Goal: Transaction & Acquisition: Book appointment/travel/reservation

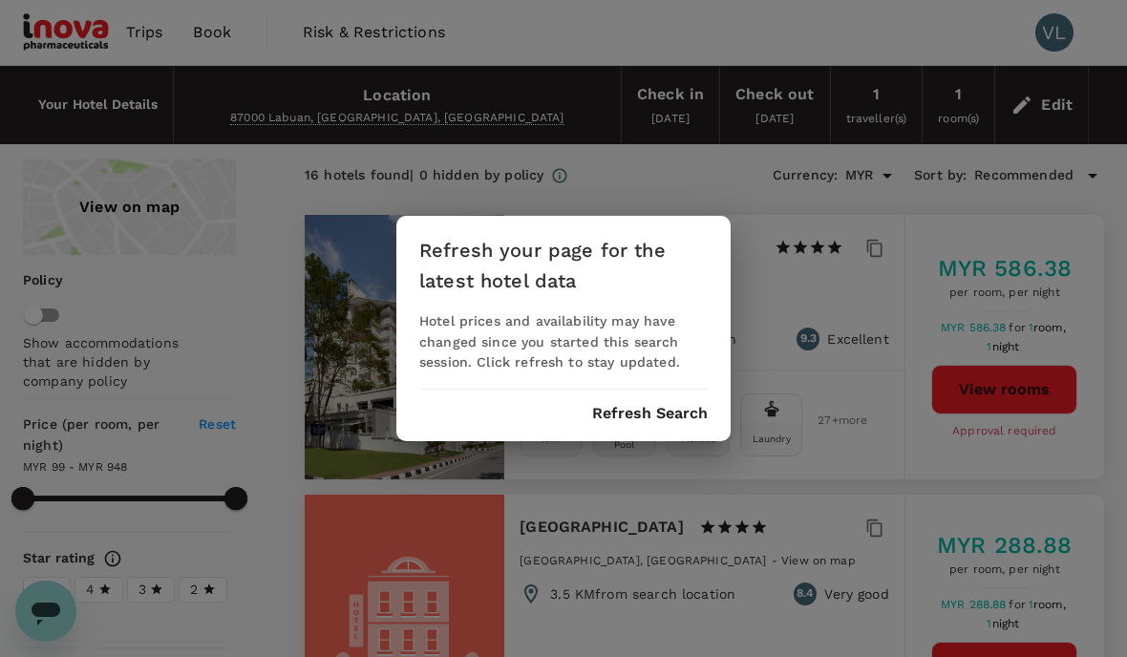
click at [629, 424] on div "Refresh your page for the latest hotel data Hotel prices and availability may h…" at bounding box center [563, 329] width 334 height 226
click at [629, 422] on div "Refresh your page for the latest hotel data Hotel prices and availability may h…" at bounding box center [563, 329] width 334 height 226
click at [629, 419] on button "Refresh Search" at bounding box center [650, 413] width 116 height 17
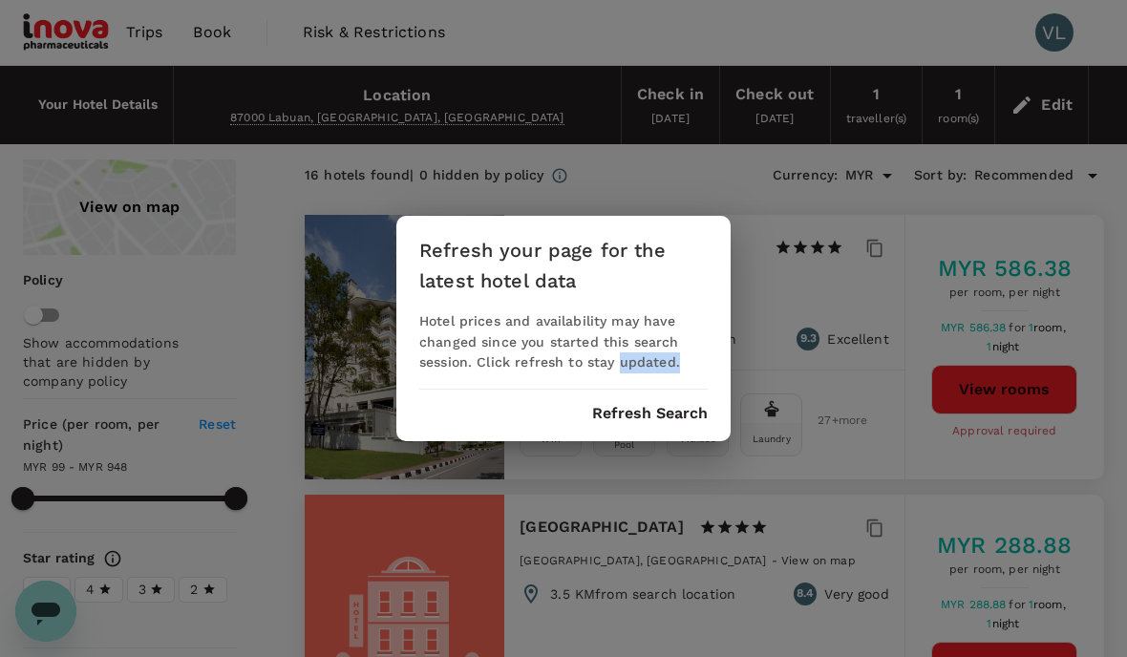
click at [629, 419] on button "Refresh Search" at bounding box center [650, 413] width 116 height 17
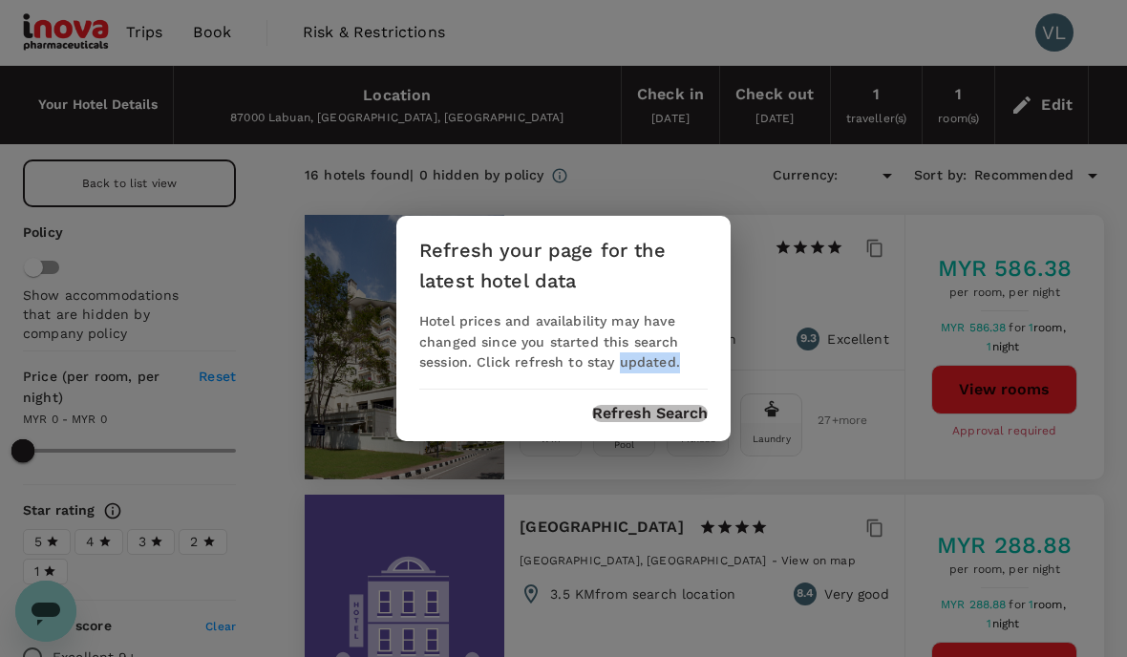
click at [629, 419] on button "Refresh Search" at bounding box center [650, 413] width 116 height 17
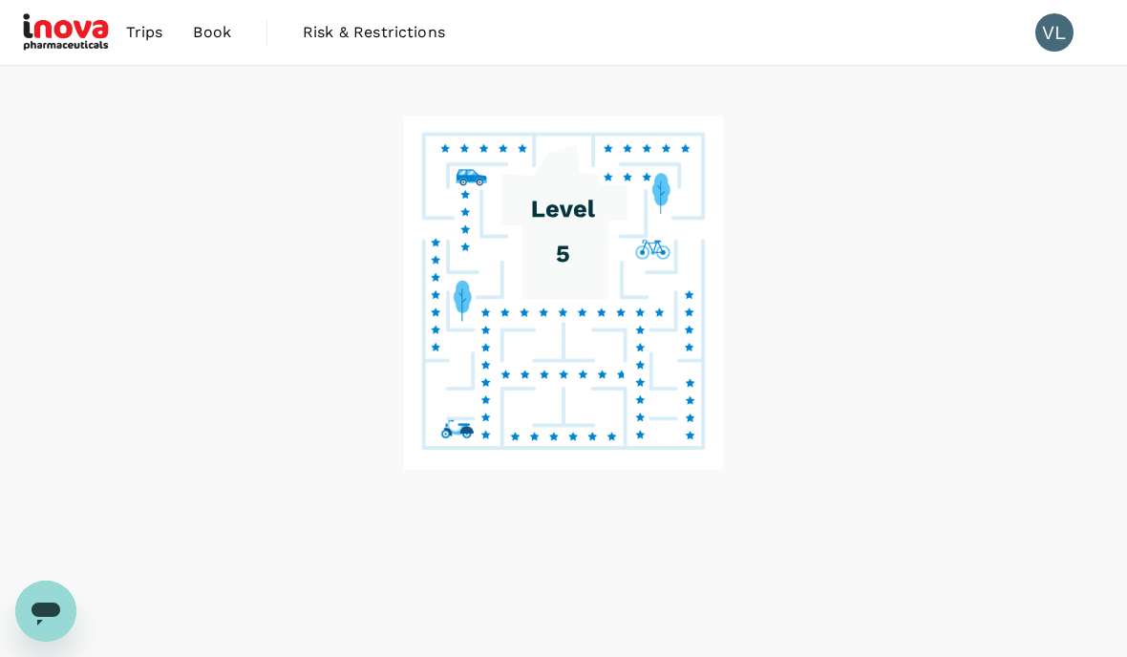
click at [629, 419] on image at bounding box center [564, 293] width 320 height 354
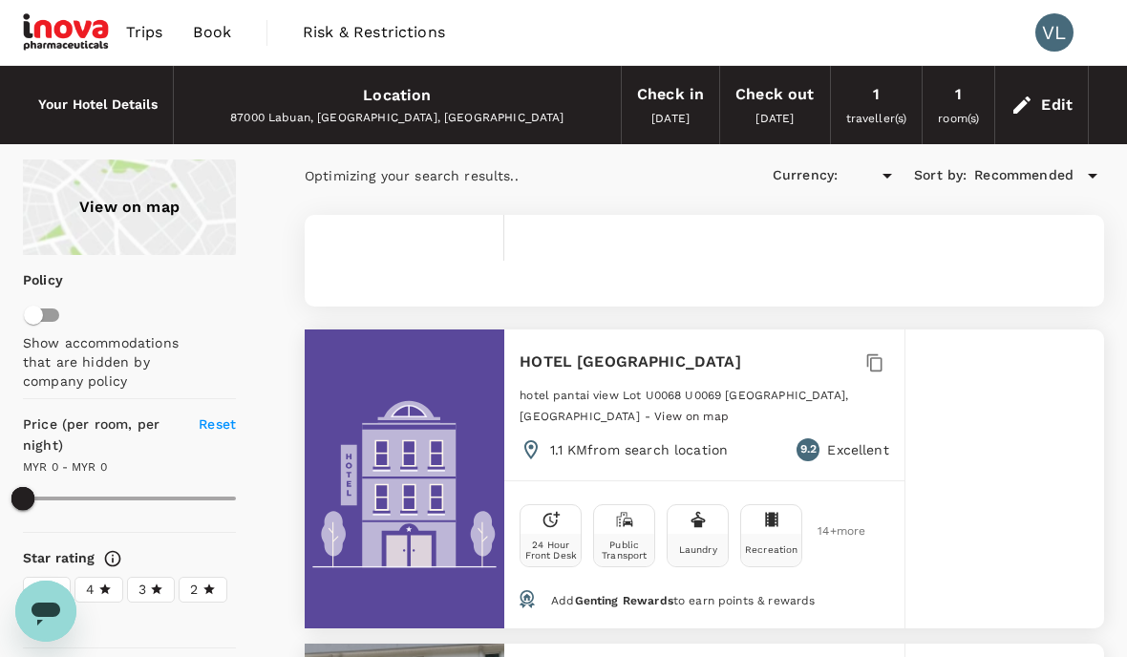
type input "255.35"
type input "MYR"
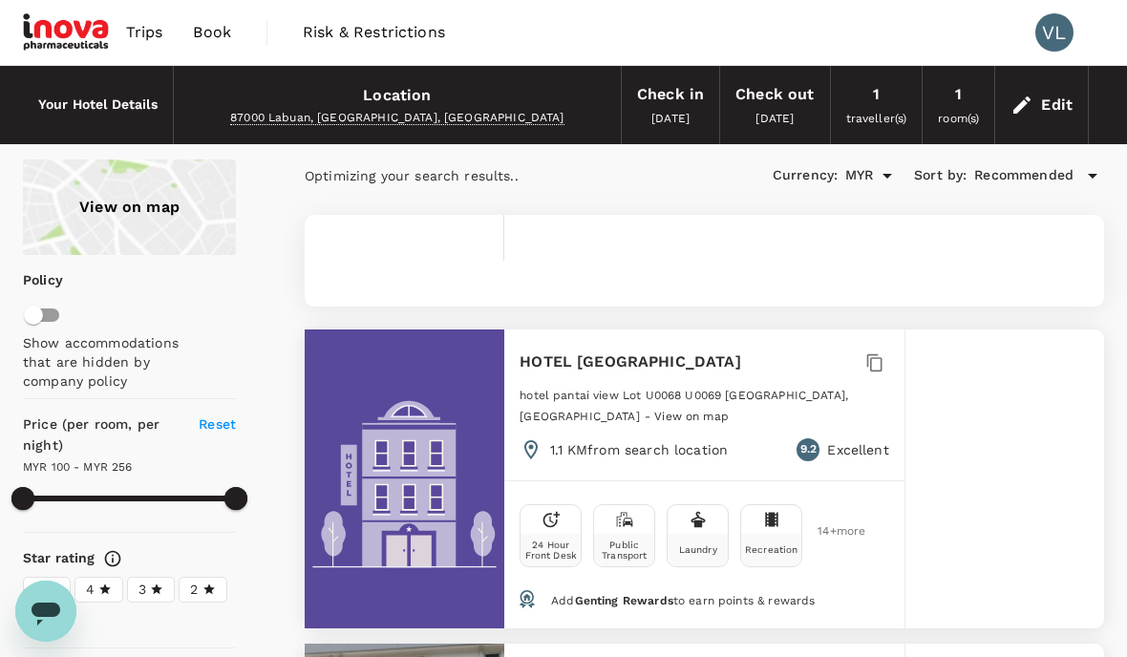
type input "255.35"
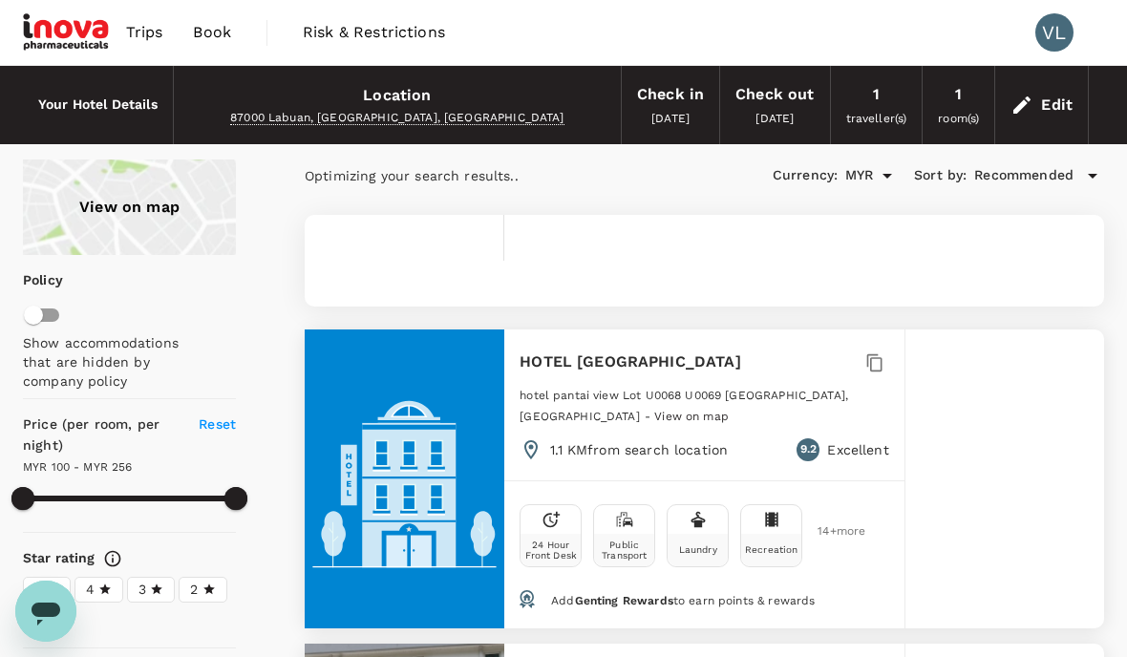
click at [147, 31] on span "Trips" at bounding box center [144, 32] width 37 height 23
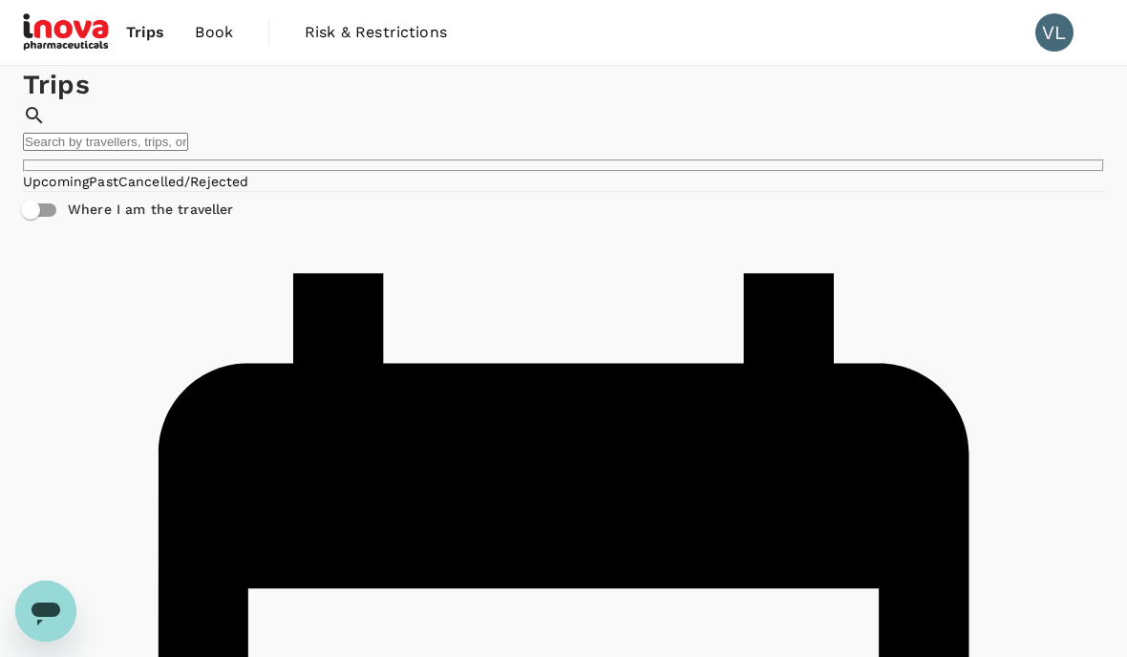
click at [220, 34] on span "Book" at bounding box center [214, 32] width 38 height 23
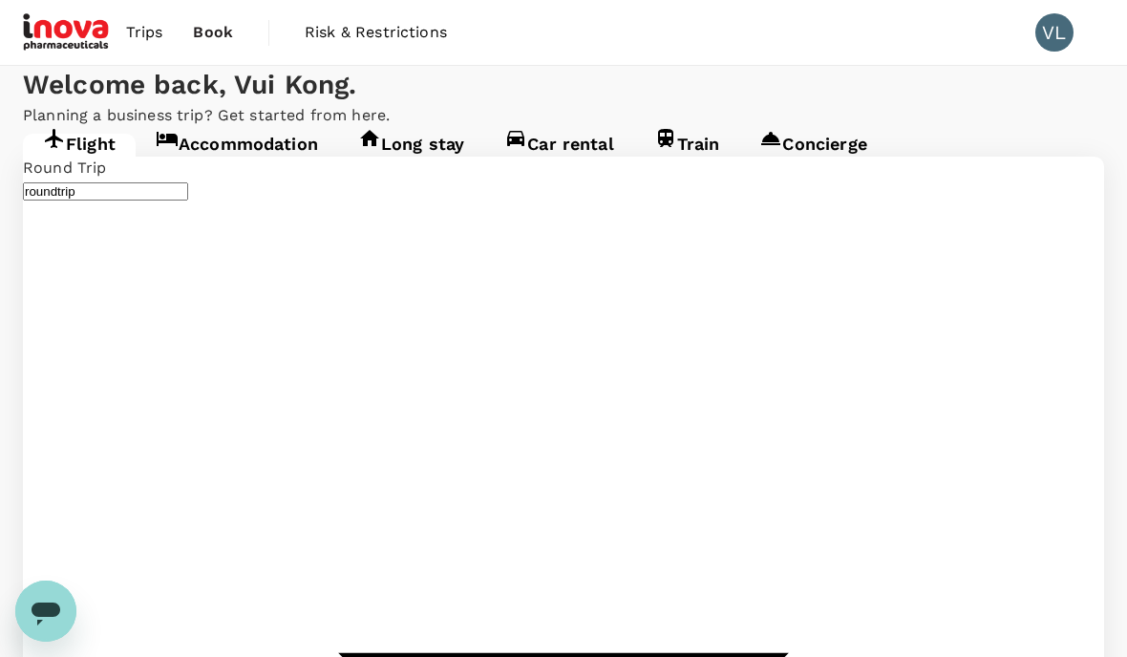
type input "Kota Kinabalu Intl (BKI)"
type input "Kuala Lumpur Intl ([GEOGRAPHIC_DATA])"
type input "Kota Kinabalu Intl (BKI)"
type input "Kuala Lumpur Intl ([GEOGRAPHIC_DATA])"
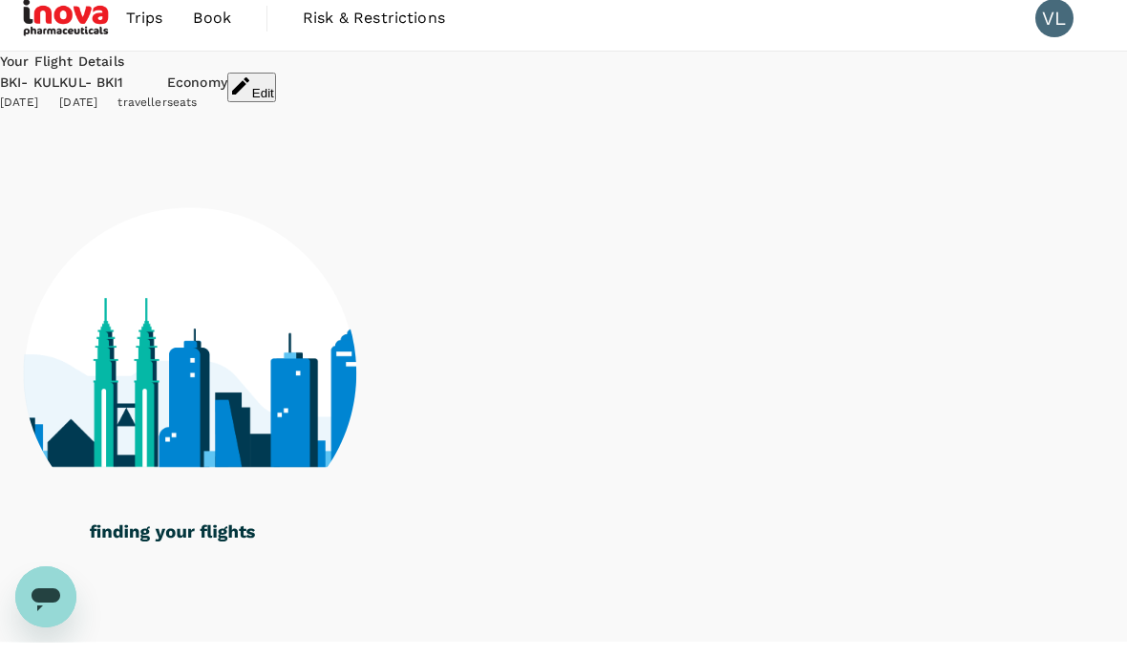
scroll to position [68, 0]
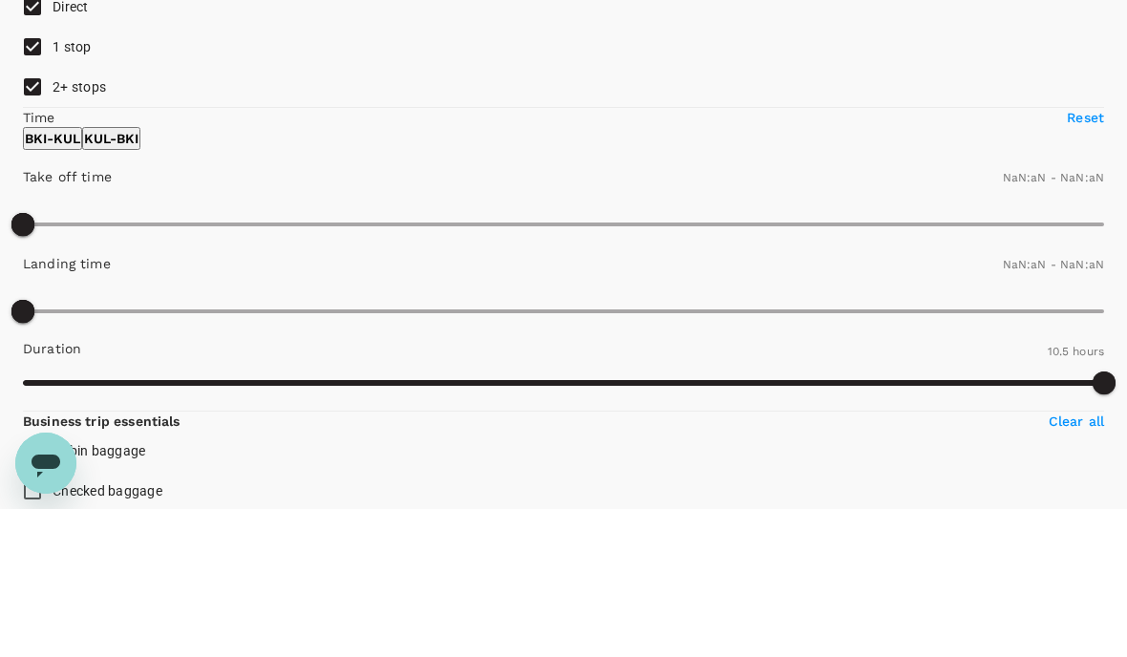
type input "MYR"
type input "1440"
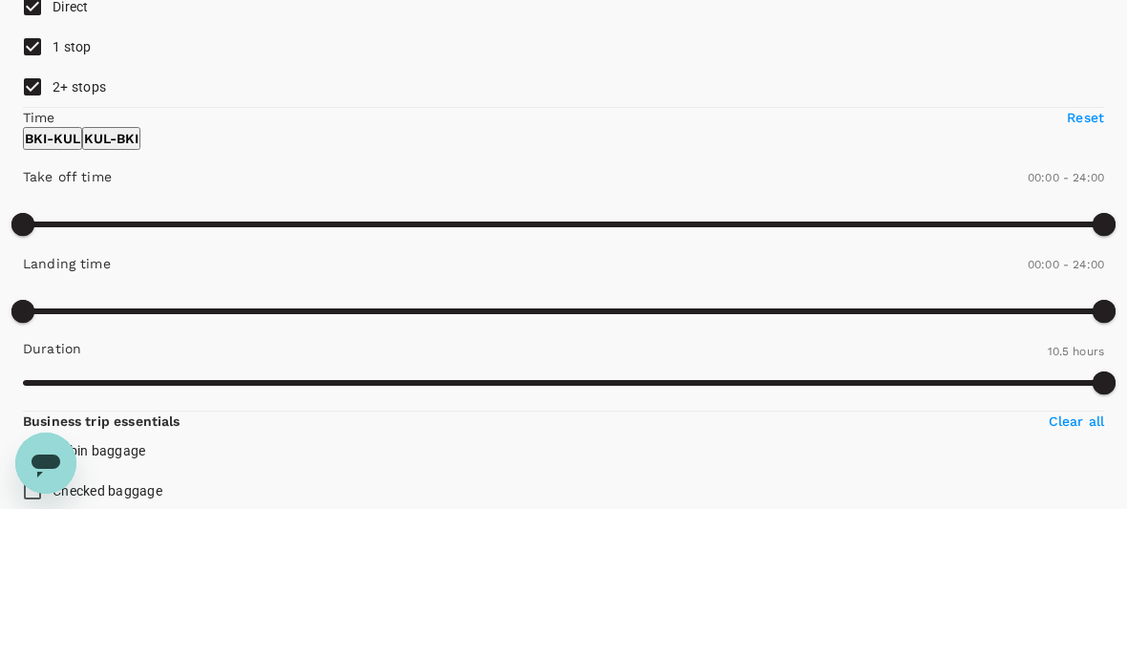
type input "1065"
